Goal: Find specific page/section: Find specific page/section

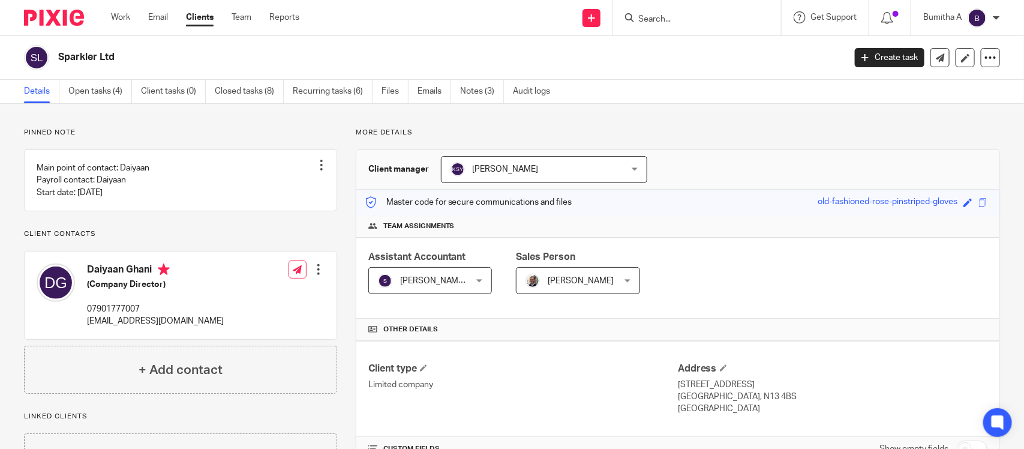
click at [660, 14] on input "Search" at bounding box center [691, 19] width 108 height 11
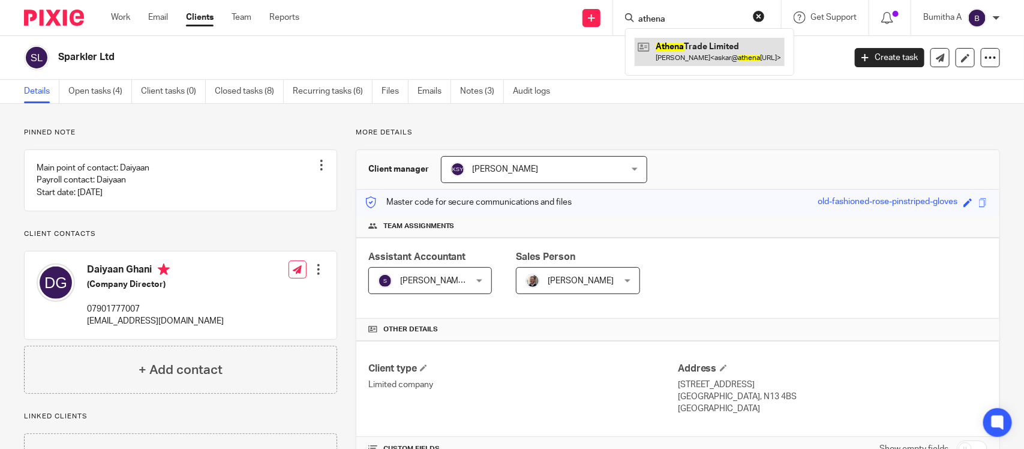
type input "athena"
click at [711, 61] on link at bounding box center [710, 52] width 150 height 28
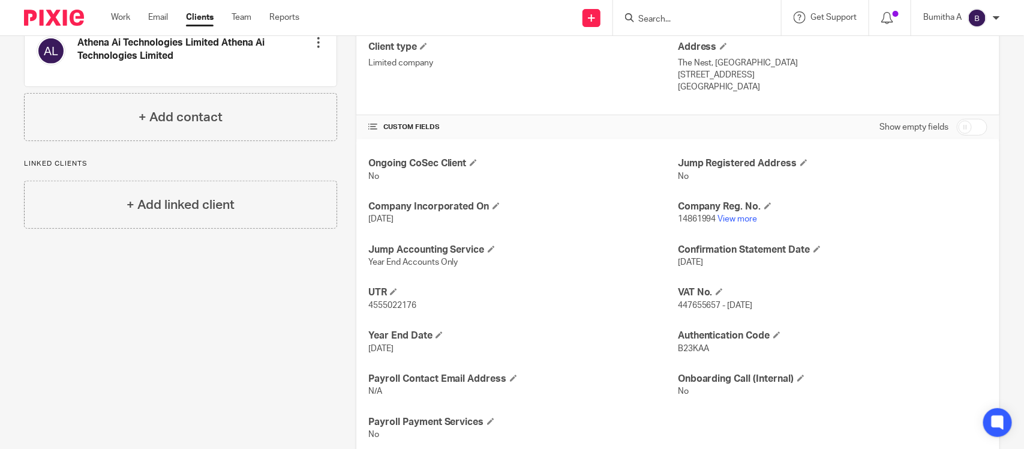
scroll to position [321, 0]
click at [741, 220] on link "View more" at bounding box center [738, 219] width 40 height 8
click at [680, 19] on input "Search" at bounding box center [691, 19] width 108 height 11
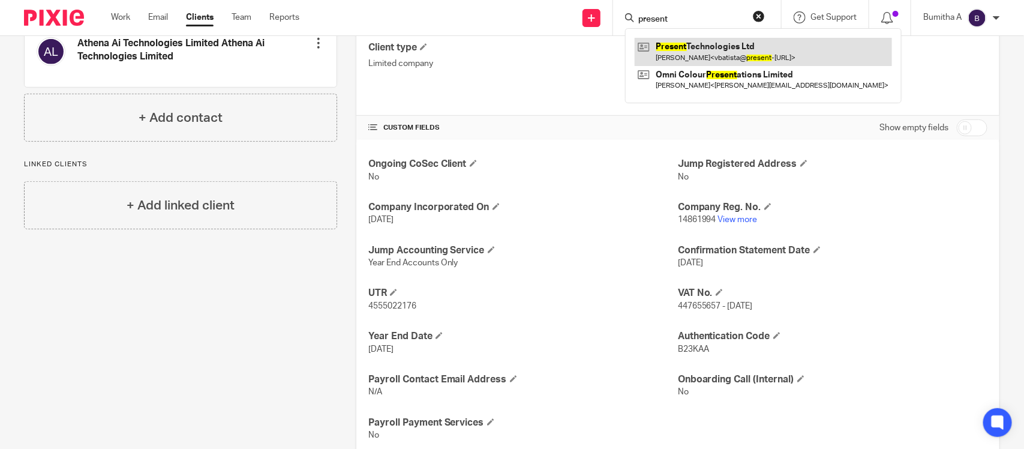
type input "present"
click at [702, 57] on link at bounding box center [763, 52] width 257 height 28
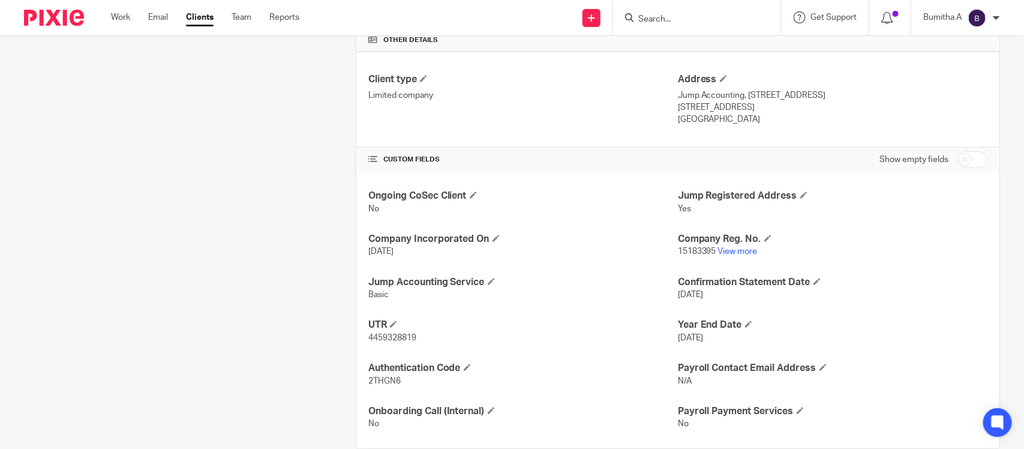
scroll to position [314, 0]
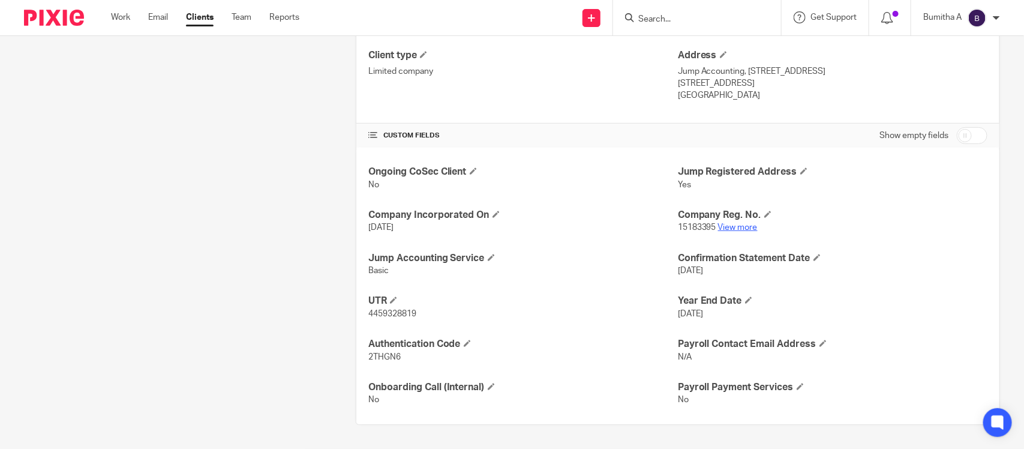
click at [739, 226] on link "View more" at bounding box center [738, 227] width 40 height 8
